Goal: Transaction & Acquisition: Purchase product/service

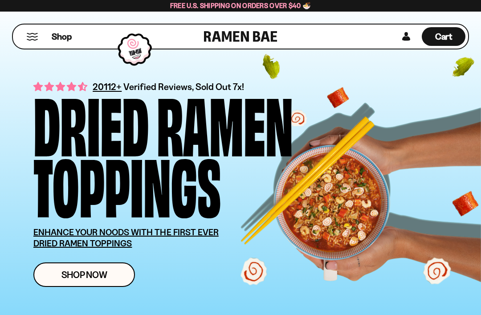
click at [100, 280] on span "Shop Now" at bounding box center [85, 274] width 46 height 9
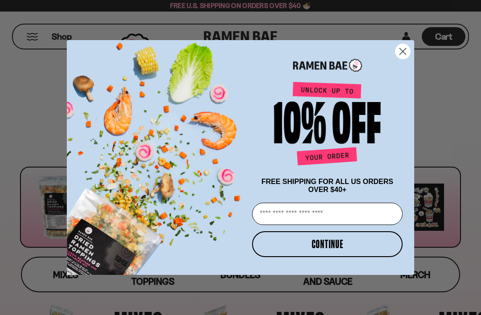
click at [267, 212] on input "Email" at bounding box center [327, 214] width 151 height 22
click at [267, 215] on input "Email" at bounding box center [327, 214] width 151 height 22
type input "*"
type input "**********"
click at [333, 240] on button "CONTINUE" at bounding box center [327, 244] width 151 height 26
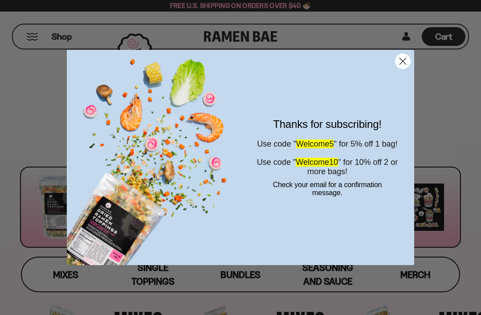
click at [410, 59] on circle "Close dialog" at bounding box center [403, 61] width 15 height 15
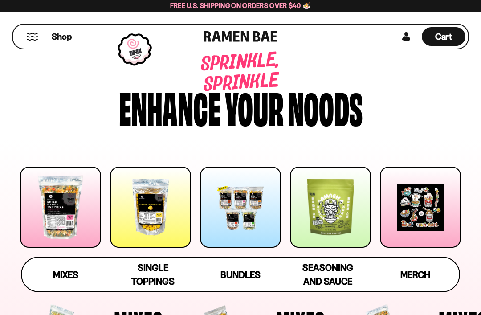
click at [256, 219] on div at bounding box center [240, 207] width 81 height 81
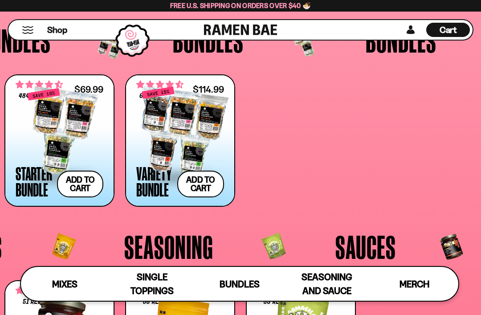
scroll to position [1398, 0]
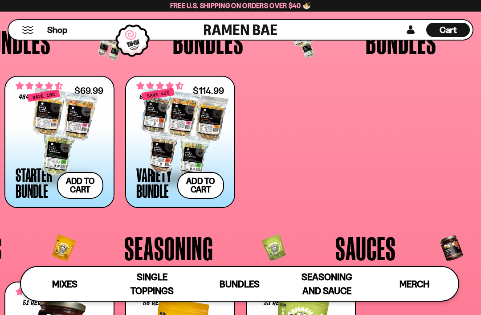
click at [69, 148] on div at bounding box center [60, 132] width 88 height 89
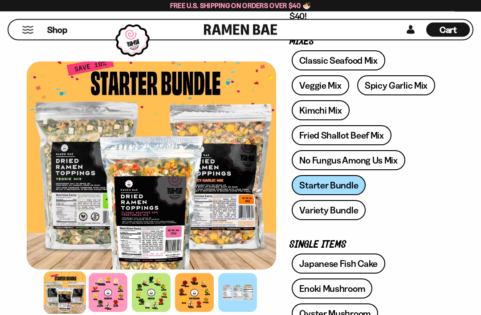
scroll to position [151, 0]
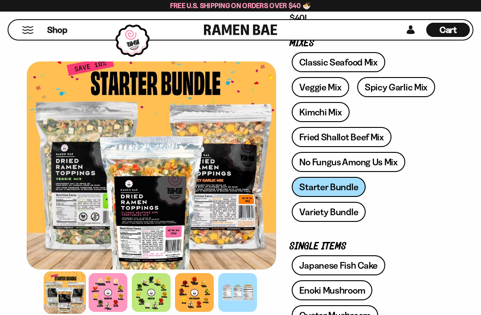
click at [331, 193] on div "Classic Seafood Mix Veggie Mix Spicy Garlic Mix Kimchi Mix Fried Shallot Beef M…" at bounding box center [366, 139] width 152 height 175
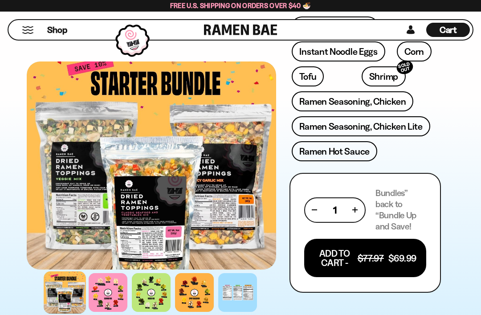
scroll to position [440, 0]
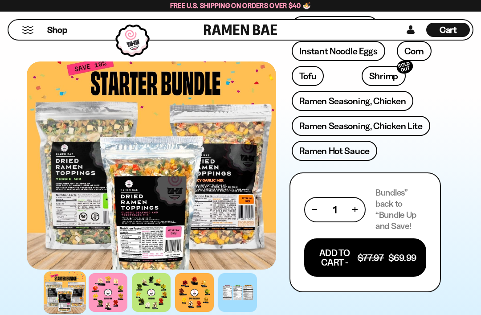
click at [340, 261] on button "Add To Cart - $77.97 $69.99" at bounding box center [365, 257] width 122 height 38
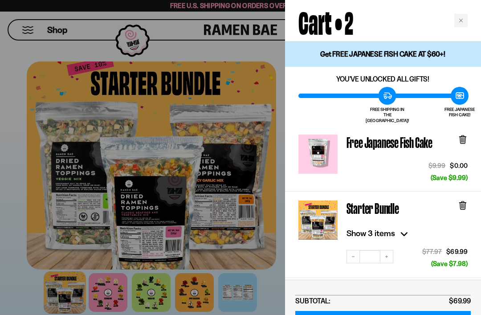
click at [464, 137] on icon at bounding box center [462, 140] width 5 height 7
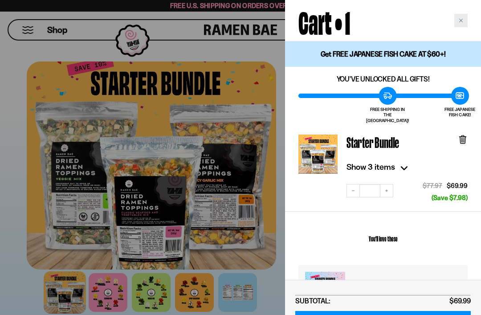
click at [463, 18] on div "Close cart" at bounding box center [461, 20] width 13 height 13
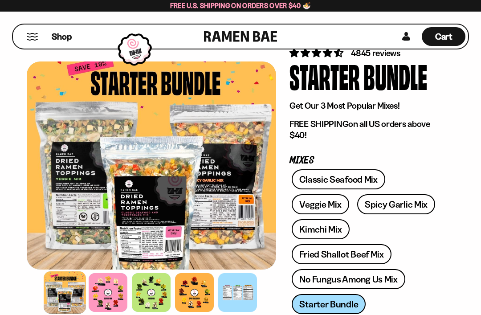
scroll to position [26, 0]
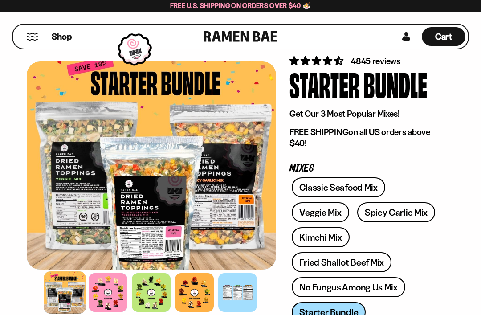
click at [366, 266] on link "Fried Shallot Beef Mix" at bounding box center [341, 262] width 99 height 20
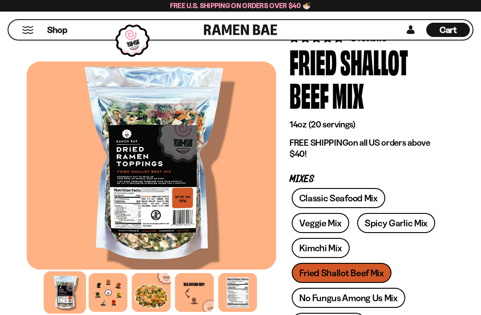
scroll to position [41, 0]
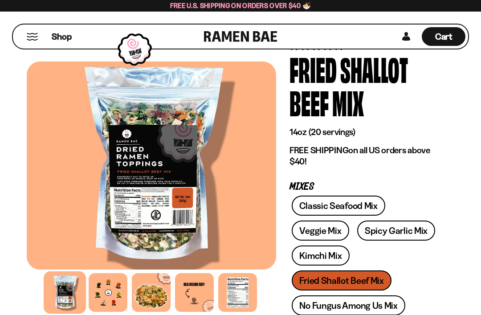
click at [338, 210] on link "Classic Seafood Mix" at bounding box center [338, 206] width 93 height 20
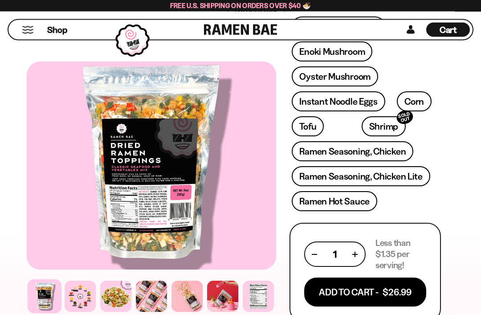
scroll to position [423, 0]
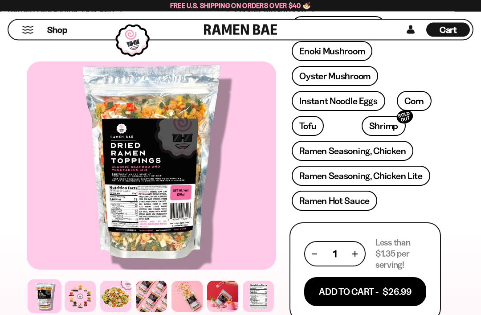
click at [368, 293] on button "Add To Cart - $26.99" at bounding box center [365, 292] width 122 height 29
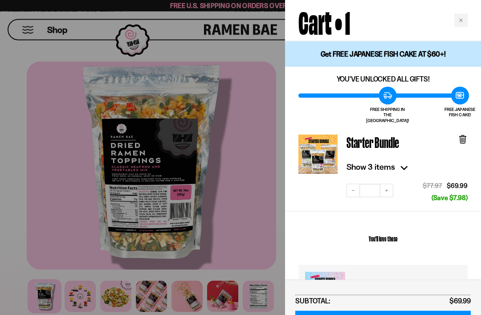
scroll to position [424, 0]
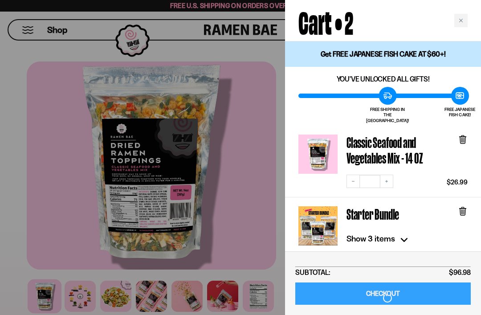
scroll to position [452, 0]
